Goal: Use online tool/utility: Use online tool/utility

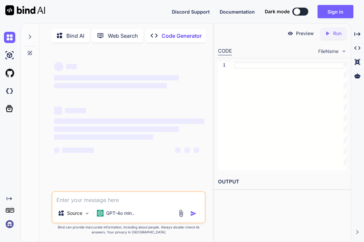
type textarea "x"
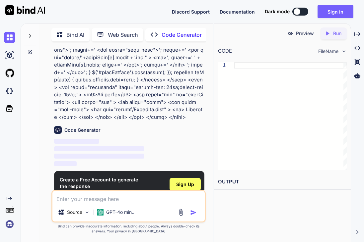
scroll to position [316, 0]
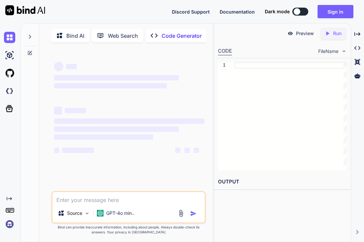
type textarea "x"
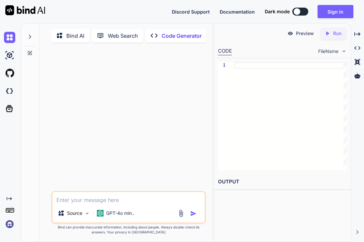
click at [72, 204] on textarea at bounding box center [128, 198] width 152 height 12
type textarea "আমার এই এইচটিএমএল ডিজাইন এসেট এর সাহায্যে যাভা ল্যাঙ্গুয়েজ এর মাধ্যমে এমন সিস্…"
type textarea "x"
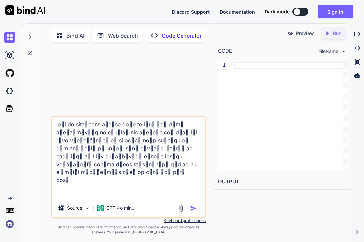
scroll to position [1139, 0]
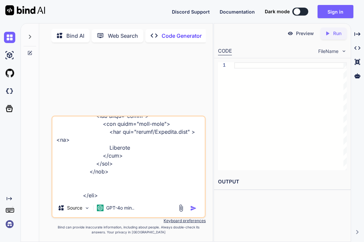
type textarea "আমার এই এইচটিএমএল ডিজাইন এসেট এর সাহায্যে যাভা ল্যাঙ্গুয়েজ এর মাধ্যমে এমন সিস্…"
click at [193, 208] on img "button" at bounding box center [193, 208] width 7 height 7
type textarea "x"
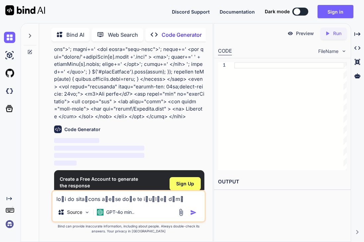
scroll to position [316, 0]
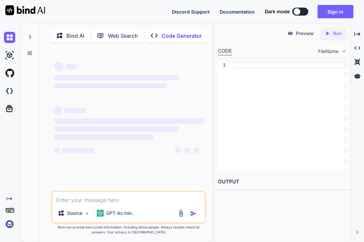
type textarea "x"
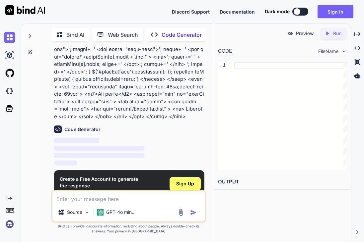
scroll to position [316, 0]
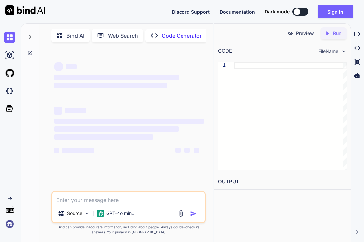
type textarea "x"
